Goal: Transaction & Acquisition: Book appointment/travel/reservation

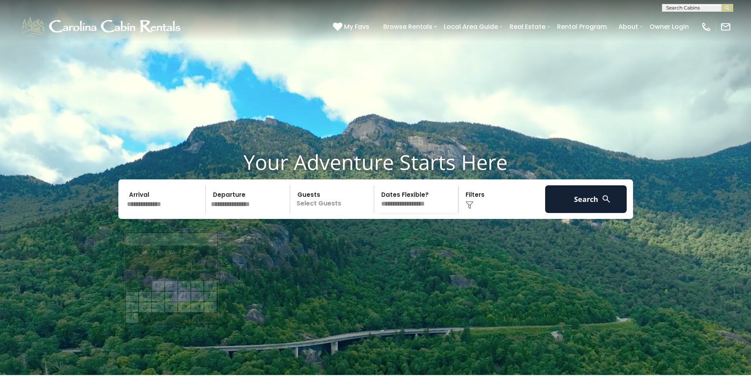
click at [142, 213] on input "text" at bounding box center [165, 200] width 82 height 28
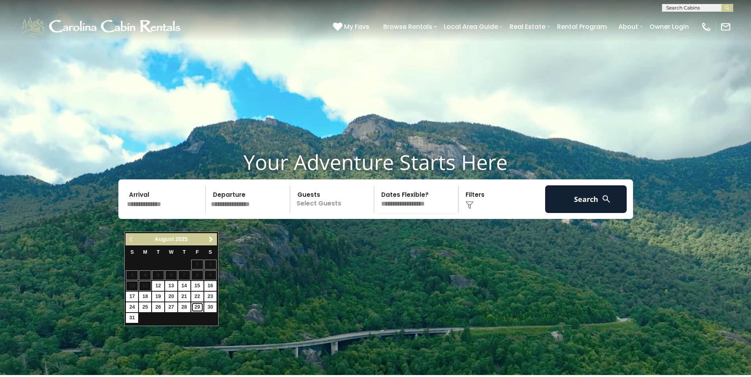
click at [198, 307] on link "29" at bounding box center [197, 308] width 12 height 10
type input "*******"
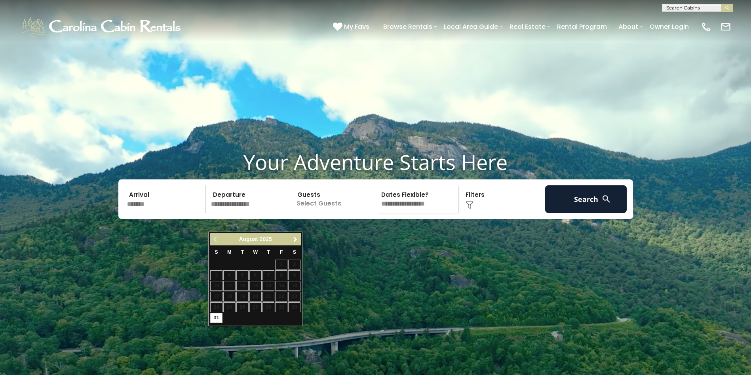
click at [294, 237] on span "Next" at bounding box center [295, 240] width 6 height 6
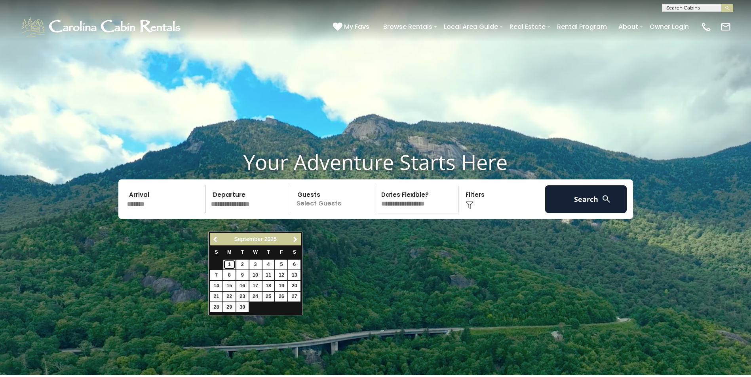
click at [228, 264] on link "1" at bounding box center [229, 265] width 12 height 10
type input "******"
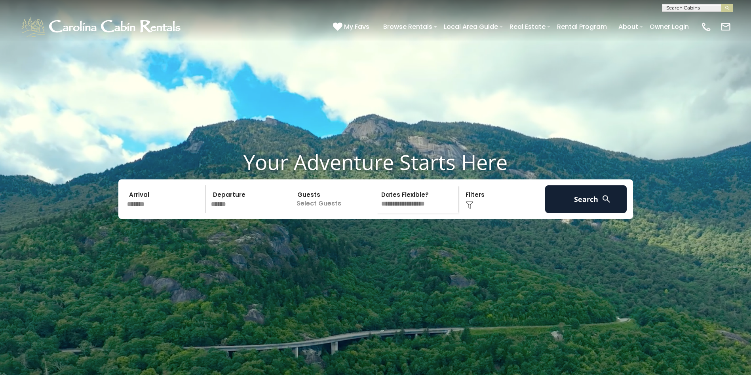
click at [317, 213] on p "Select Guests" at bounding box center [333, 200] width 82 height 28
click at [371, 235] on span "+" at bounding box center [371, 231] width 3 height 8
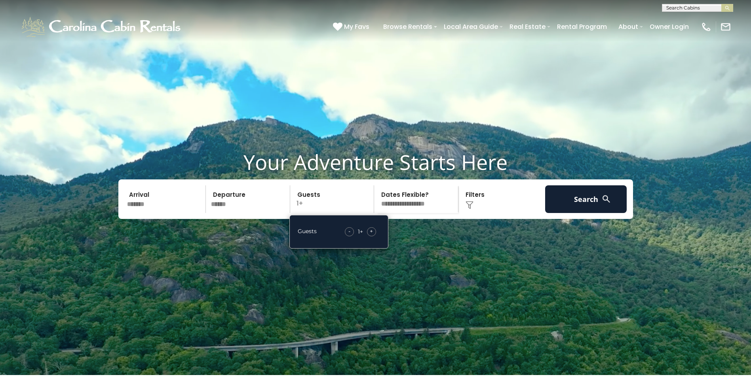
click at [371, 235] on span "+" at bounding box center [371, 231] width 3 height 8
click at [476, 213] on div "Click to Choose" at bounding box center [502, 200] width 82 height 28
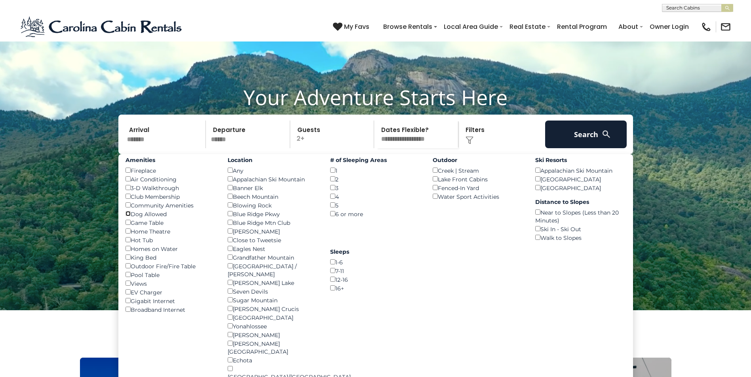
scroll to position [79, 0]
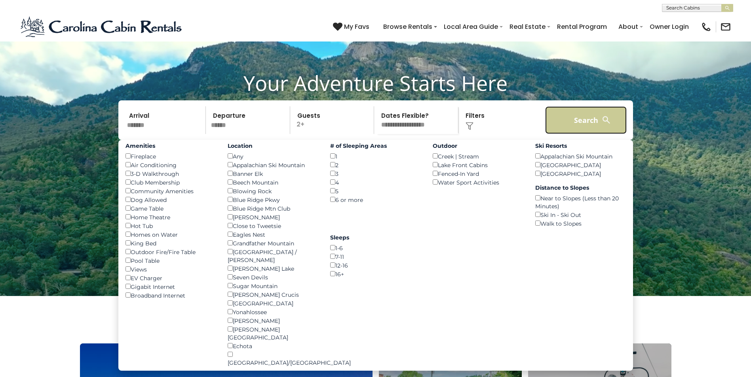
click at [580, 134] on button "Search" at bounding box center [586, 120] width 82 height 28
